Goal: Task Accomplishment & Management: Manage account settings

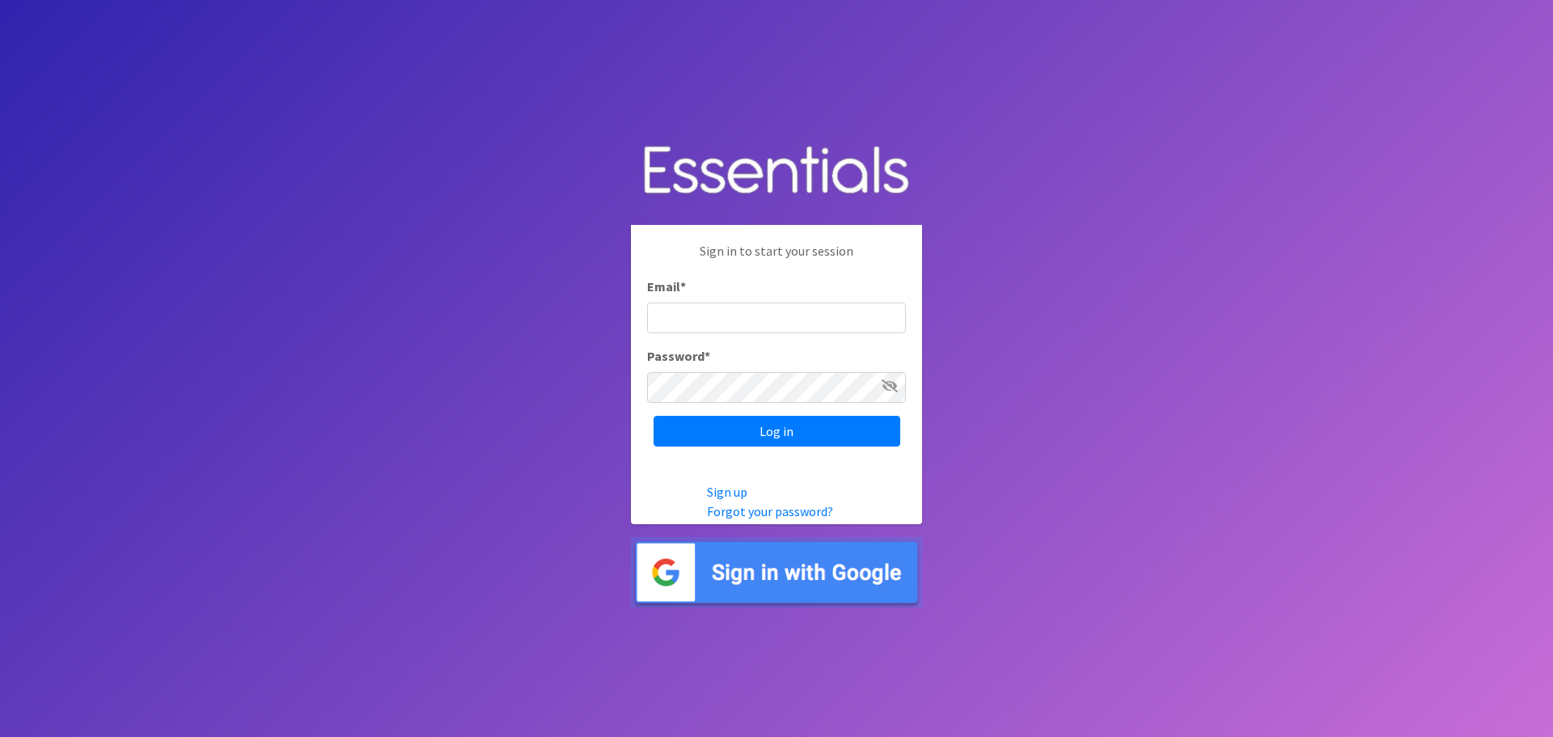
type input "heatherl@sylviassisters.org"
click at [744, 447] on div "Sign in to start your session Email * heatherl@sylviassisters.org Password * Lo…" at bounding box center [776, 344] width 291 height 238
click at [742, 440] on input "Log in" at bounding box center [776, 431] width 247 height 31
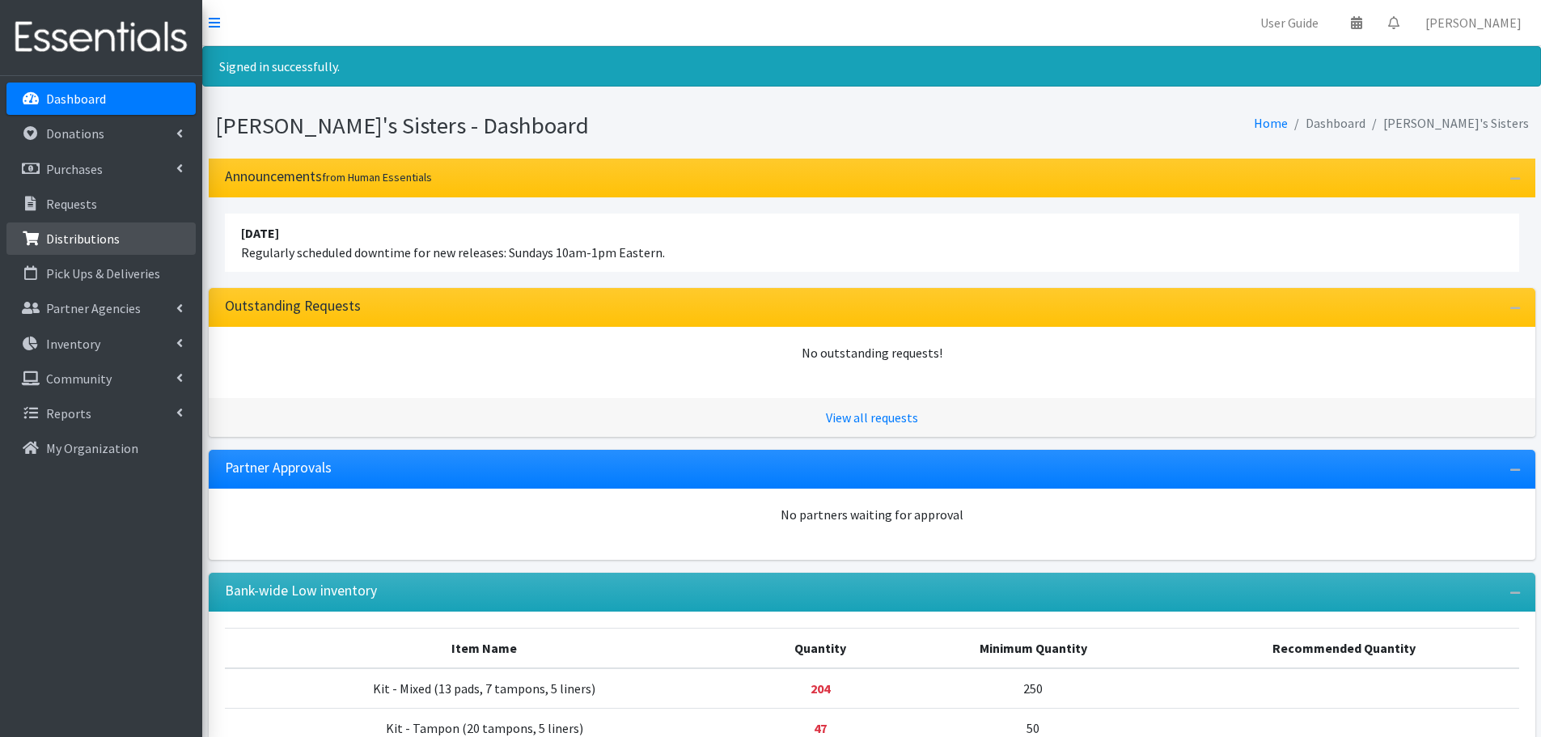
click at [133, 242] on link "Distributions" at bounding box center [100, 238] width 189 height 32
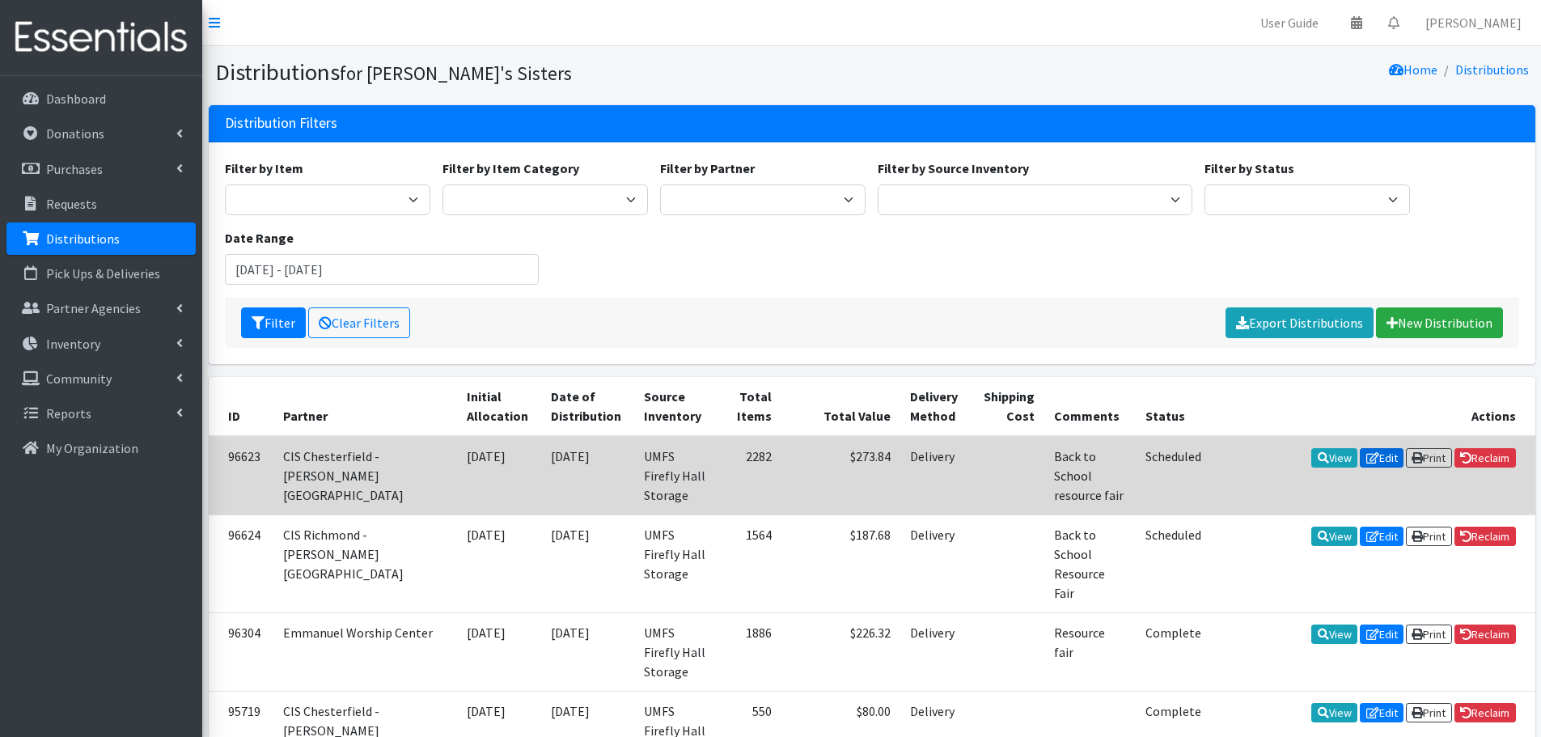
click at [1366, 457] on icon at bounding box center [1372, 457] width 13 height 11
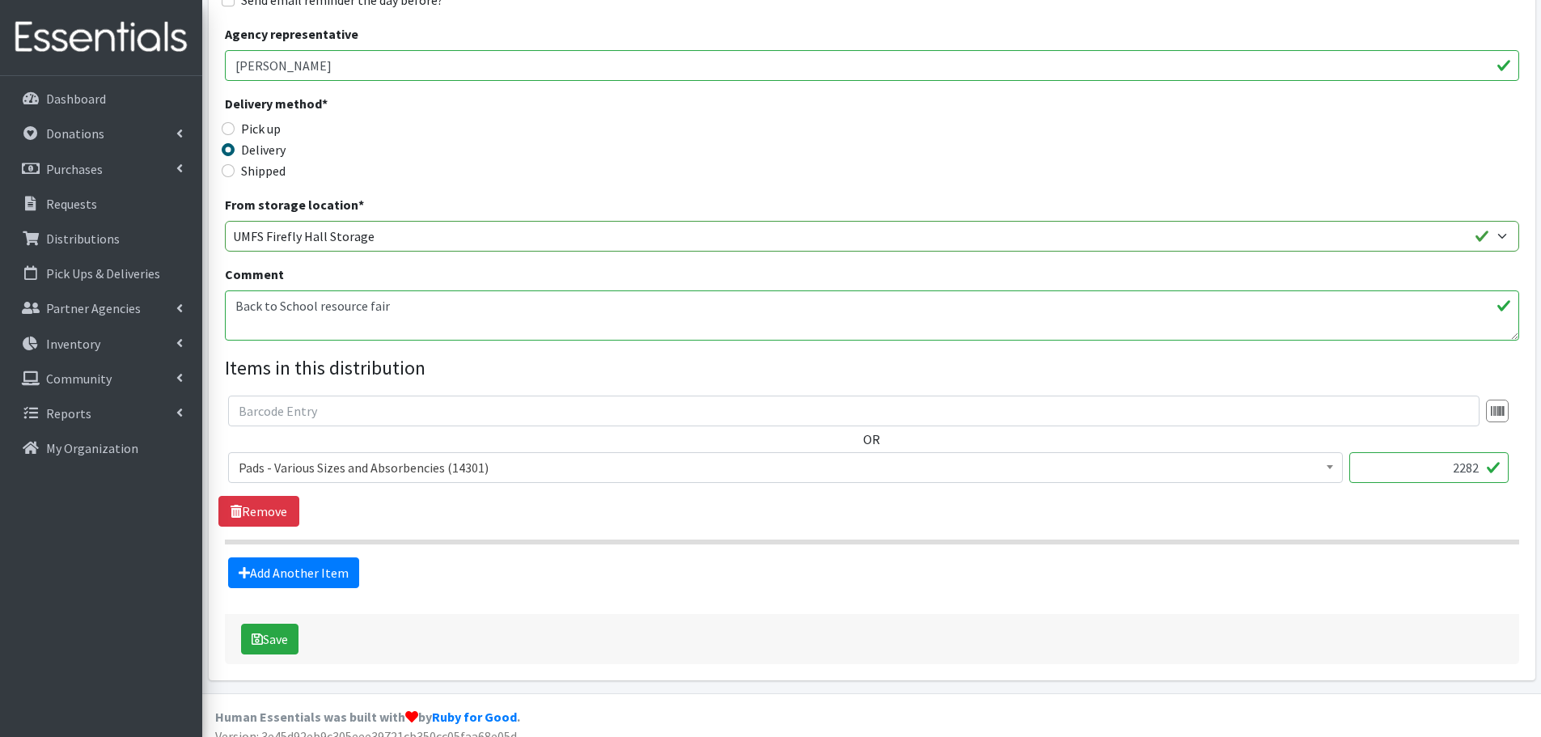
scroll to position [340, 0]
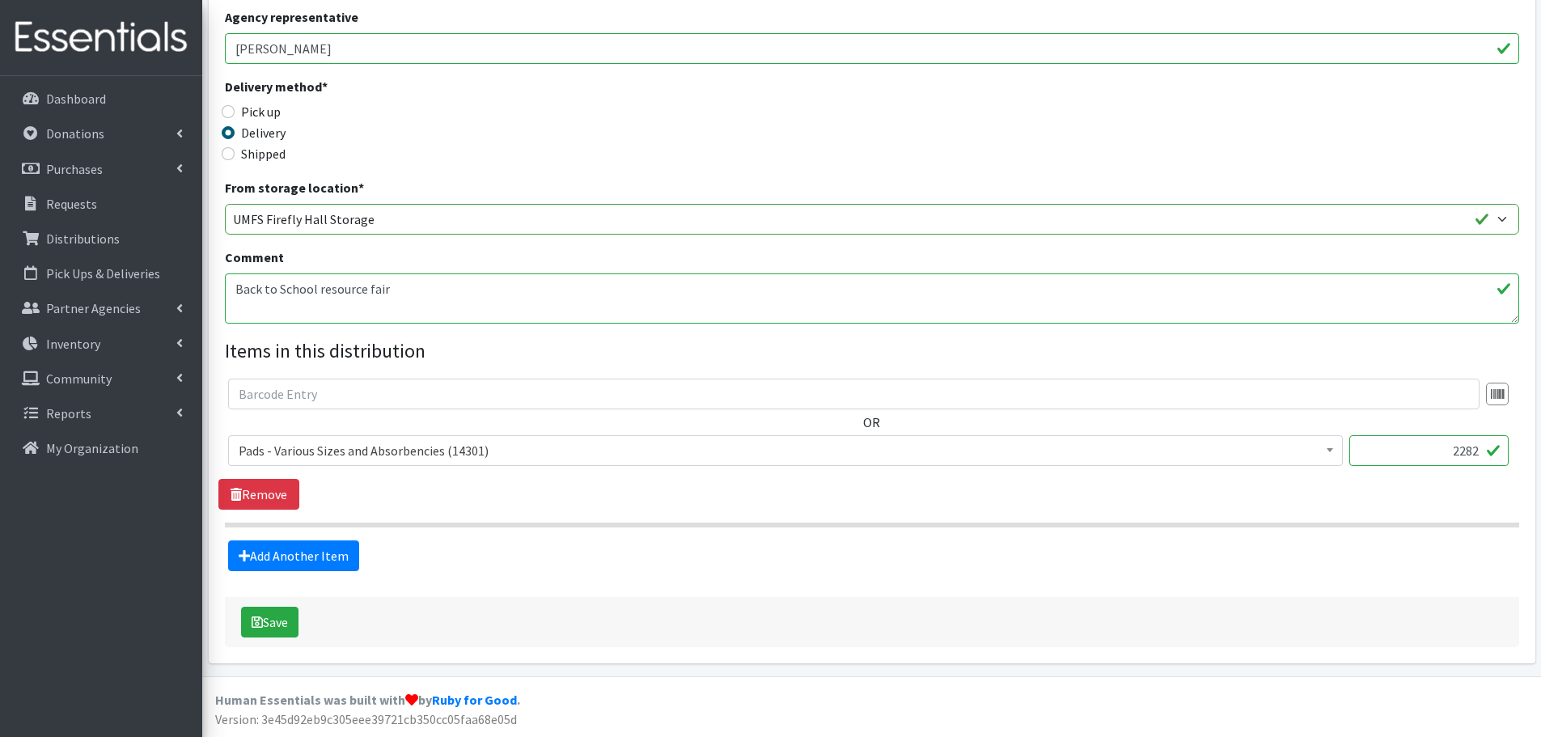
drag, startPoint x: 1442, startPoint y: 451, endPoint x: 1502, endPoint y: 446, distance: 60.1
click at [1502, 446] on input "2282" at bounding box center [1428, 450] width 159 height 31
paste input "1,530"
click at [1458, 451] on input "1,530" at bounding box center [1428, 450] width 159 height 31
type input "1530"
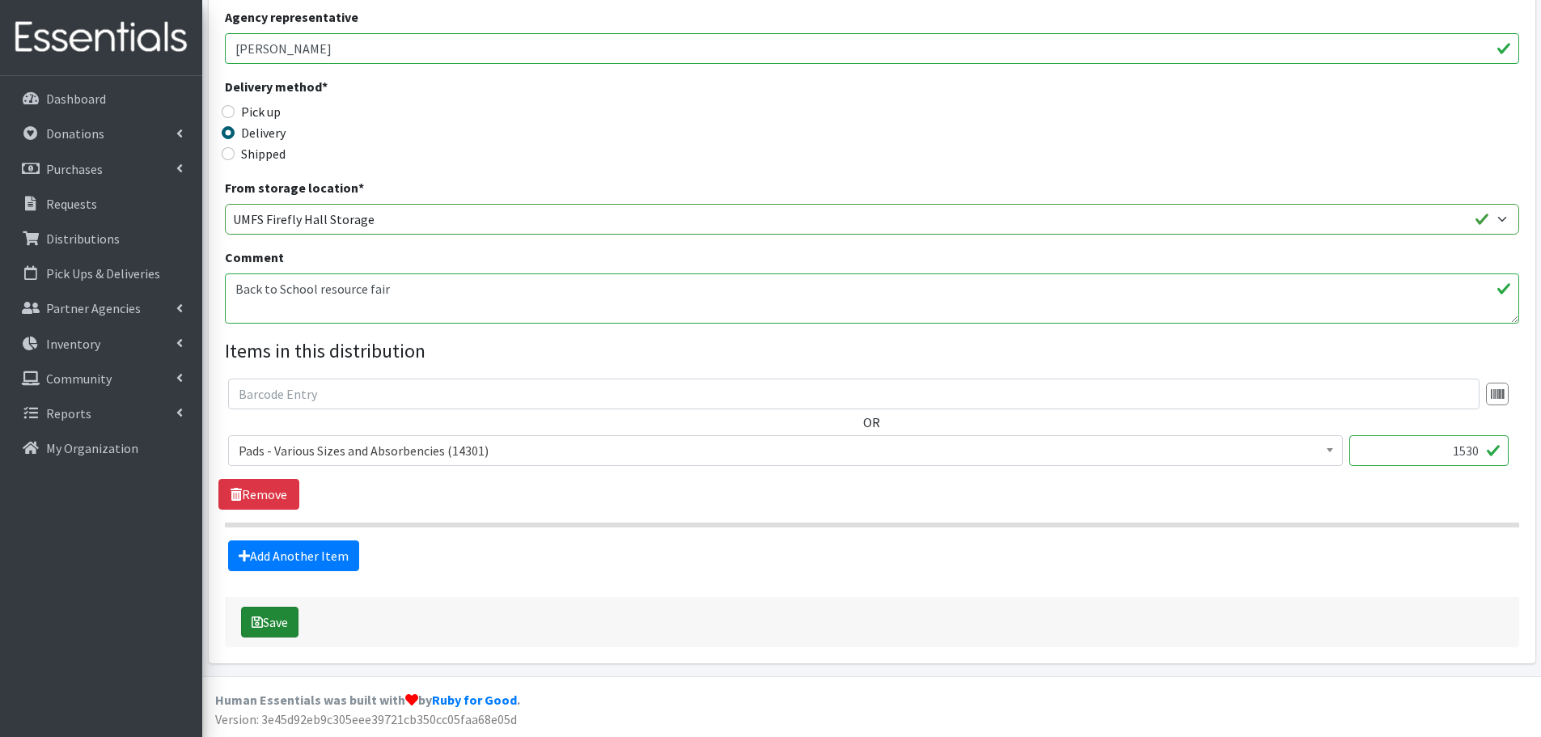
click at [261, 632] on button "Save" at bounding box center [269, 622] width 57 height 31
